Goal: Transaction & Acquisition: Purchase product/service

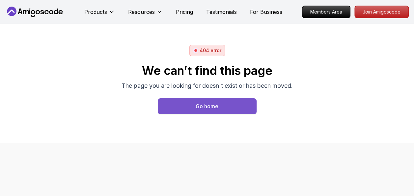
drag, startPoint x: 0, startPoint y: 0, endPoint x: 196, endPoint y: 102, distance: 221.0
click at [196, 102] on div "Go home" at bounding box center [207, 106] width 23 height 8
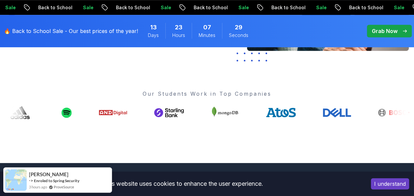
scroll to position [233, 0]
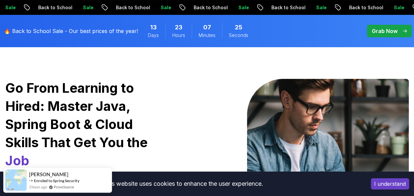
scroll to position [0, 0]
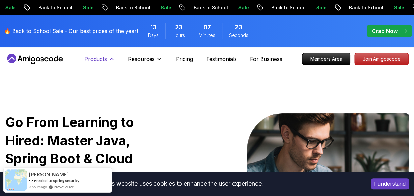
click at [90, 60] on p "Products" at bounding box center [95, 59] width 23 height 8
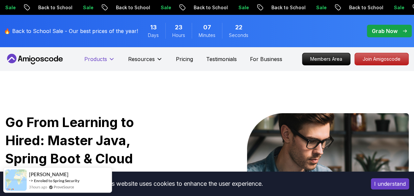
click at [90, 60] on p "Products" at bounding box center [95, 59] width 23 height 8
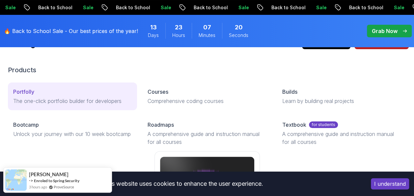
scroll to position [16, 0]
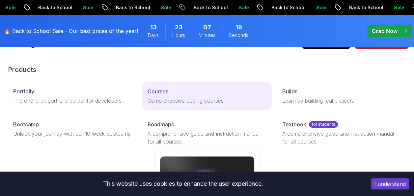
click at [151, 96] on link "Courses Comprehensive coding courses" at bounding box center [206, 96] width 129 height 28
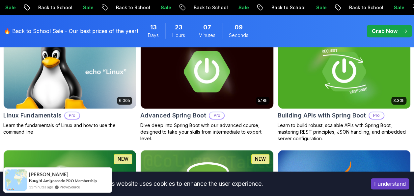
scroll to position [239, 0]
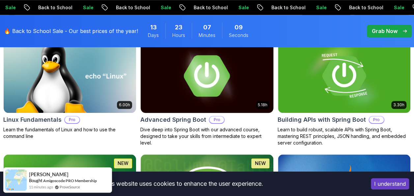
click at [205, 84] on img at bounding box center [206, 76] width 139 height 78
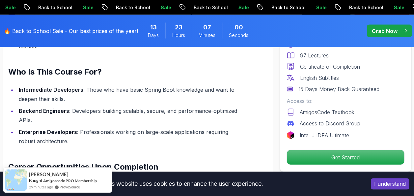
scroll to position [800, 0]
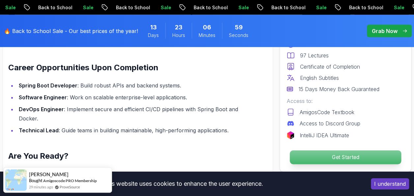
click at [345, 151] on p "Get Started" at bounding box center [345, 157] width 111 height 14
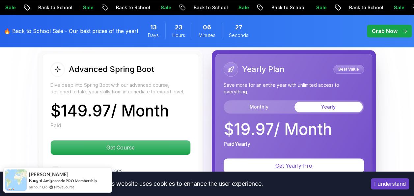
scroll to position [1584, 0]
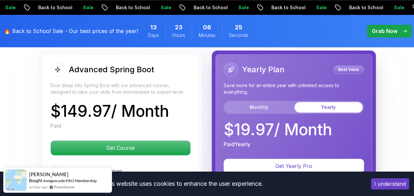
click at [343, 66] on p "Best Value" at bounding box center [348, 69] width 29 height 7
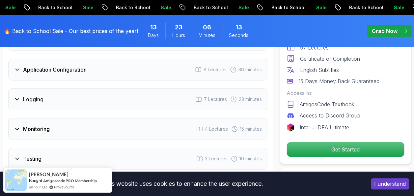
scroll to position [1186, 0]
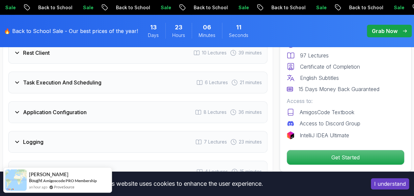
click at [16, 80] on icon at bounding box center [17, 82] width 7 height 7
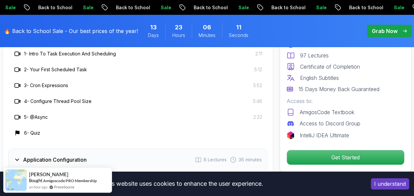
scroll to position [1138, 0]
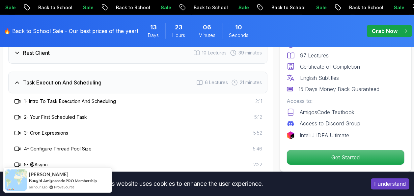
click at [16, 80] on icon at bounding box center [17, 82] width 7 height 7
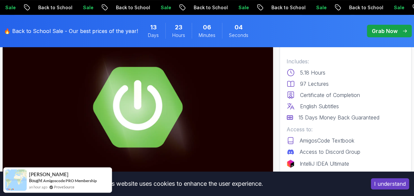
scroll to position [0, 0]
